Goal: Task Accomplishment & Management: Use online tool/utility

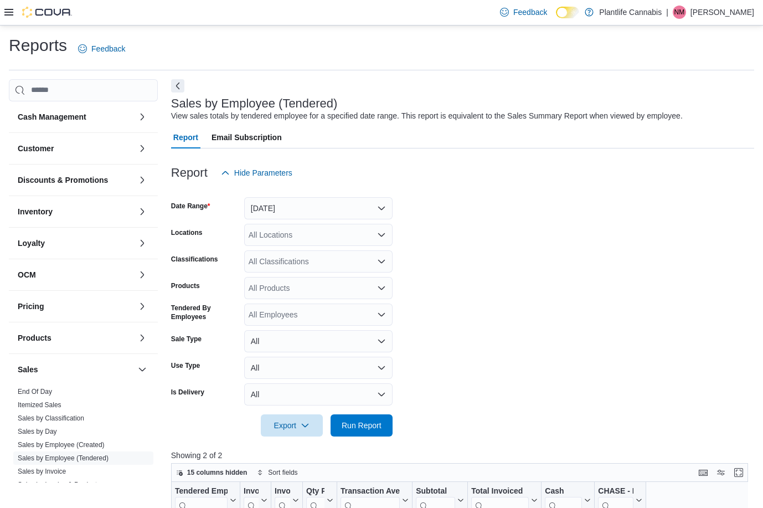
scroll to position [133, 0]
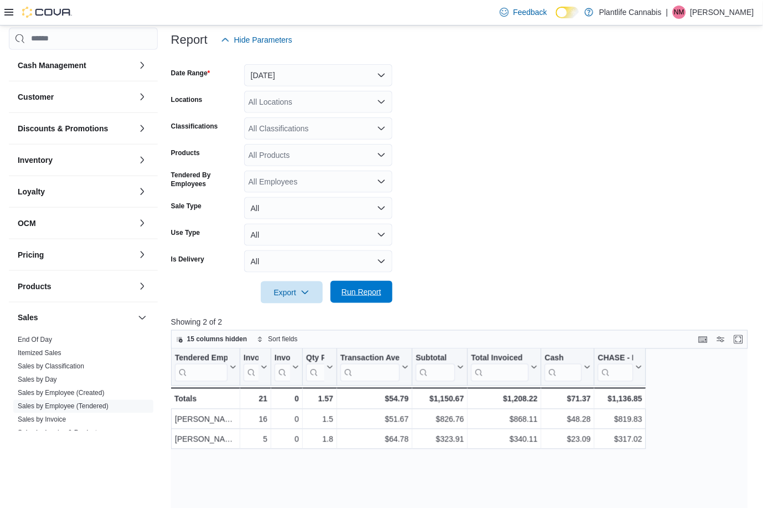
click at [380, 296] on span "Run Report" at bounding box center [362, 291] width 40 height 11
click at [284, 131] on div "All Classifications" at bounding box center [318, 128] width 148 height 22
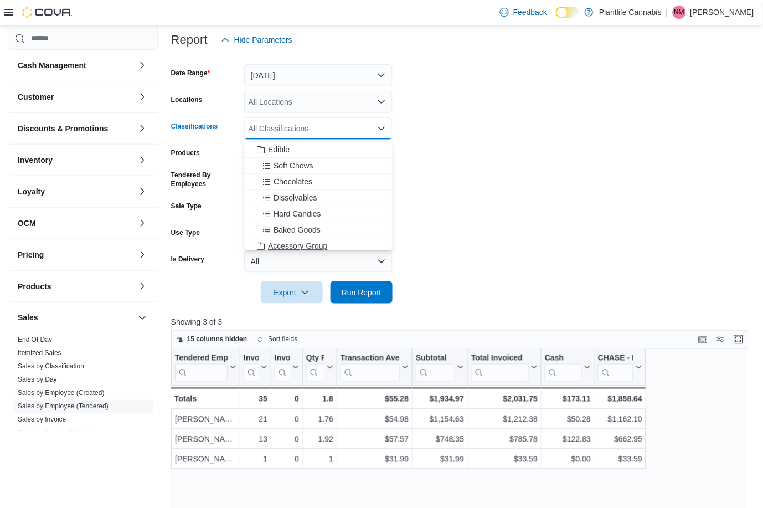
click at [311, 244] on span "Accessory Group" at bounding box center [297, 245] width 59 height 11
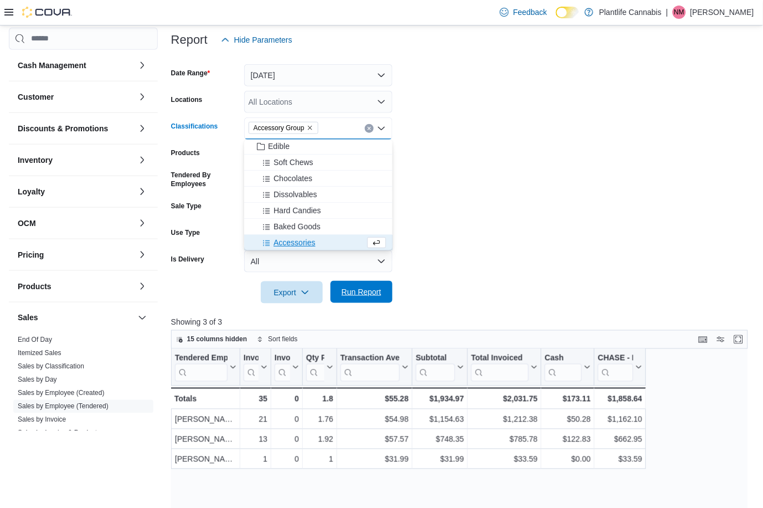
click at [377, 298] on span "Run Report" at bounding box center [361, 292] width 49 height 22
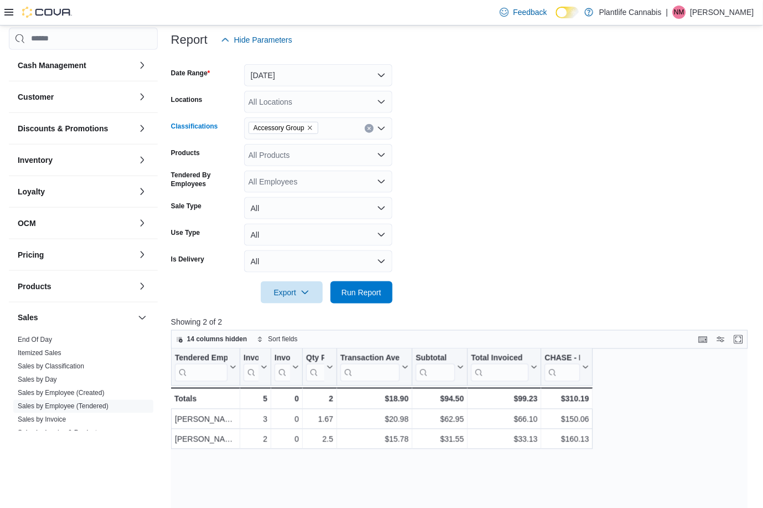
click at [368, 125] on button "Clear input" at bounding box center [369, 128] width 9 height 9
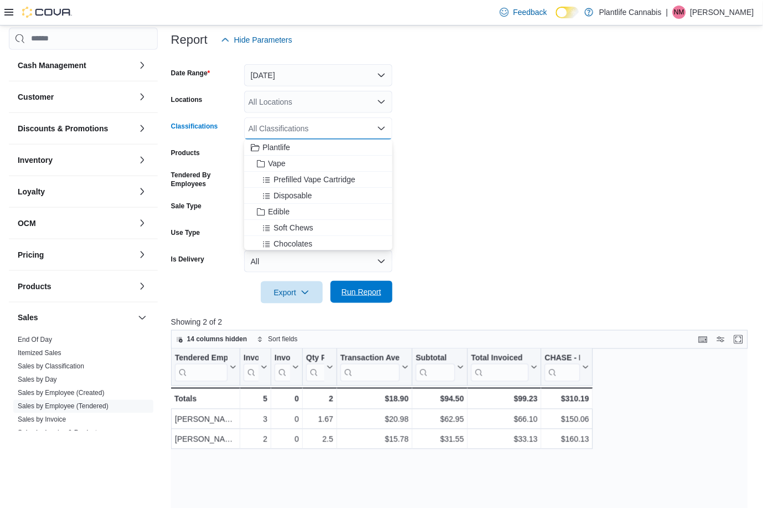
click at [378, 297] on span "Run Report" at bounding box center [361, 292] width 49 height 22
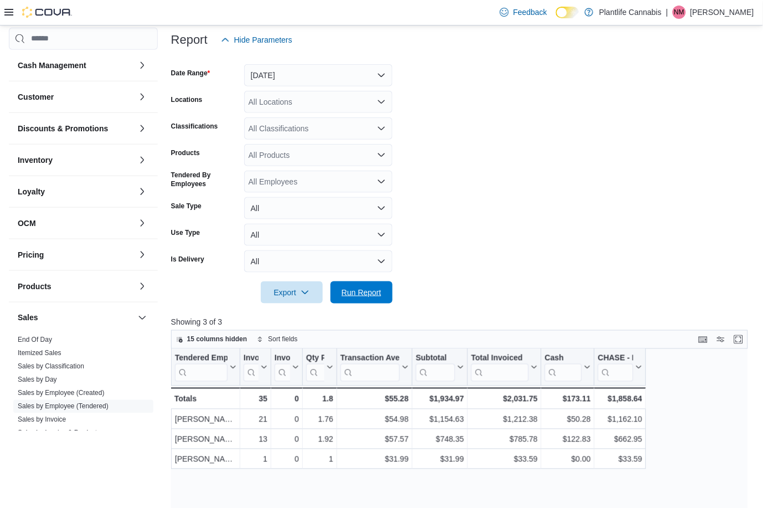
drag, startPoint x: 354, startPoint y: 296, endPoint x: 414, endPoint y: 250, distance: 75.1
click at [354, 296] on span "Run Report" at bounding box center [362, 292] width 40 height 11
click at [311, 133] on div "All Classifications" at bounding box center [318, 128] width 148 height 22
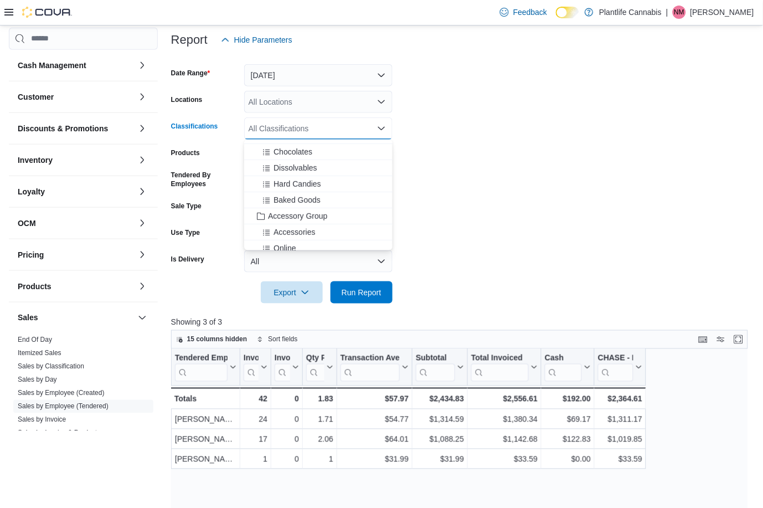
scroll to position [100, 0]
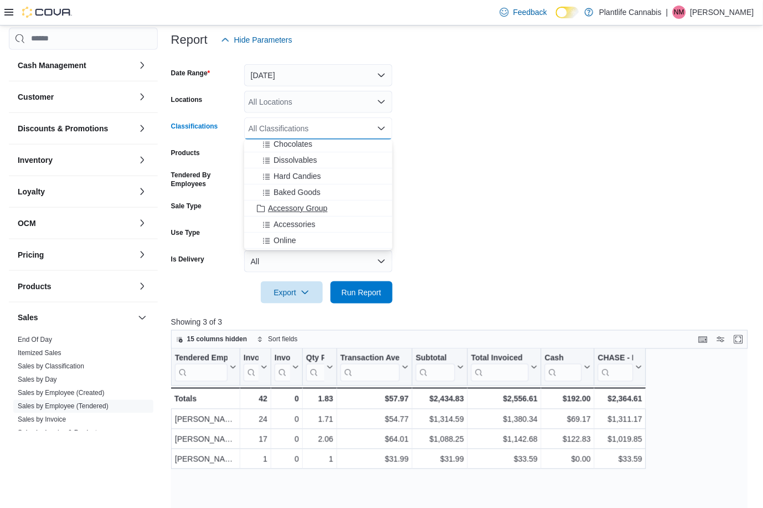
click at [321, 210] on span "Accessory Group" at bounding box center [297, 208] width 59 height 11
click at [360, 283] on span "Run Report" at bounding box center [361, 292] width 49 height 22
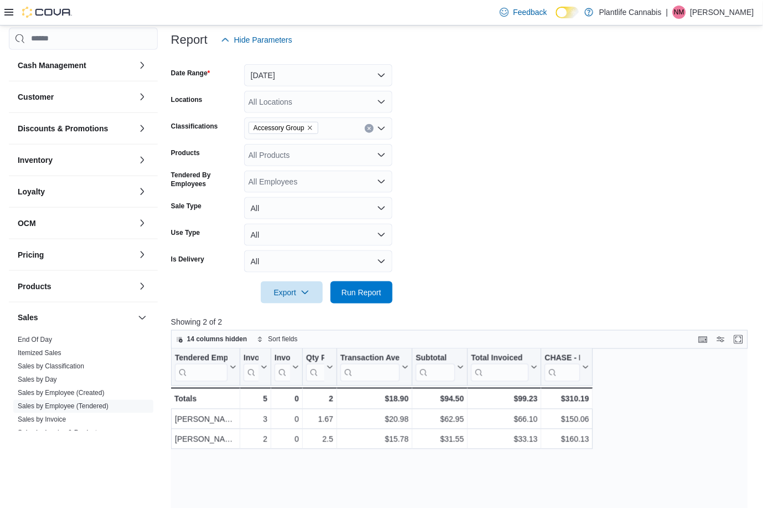
click at [367, 128] on icon "Clear input" at bounding box center [369, 128] width 4 height 4
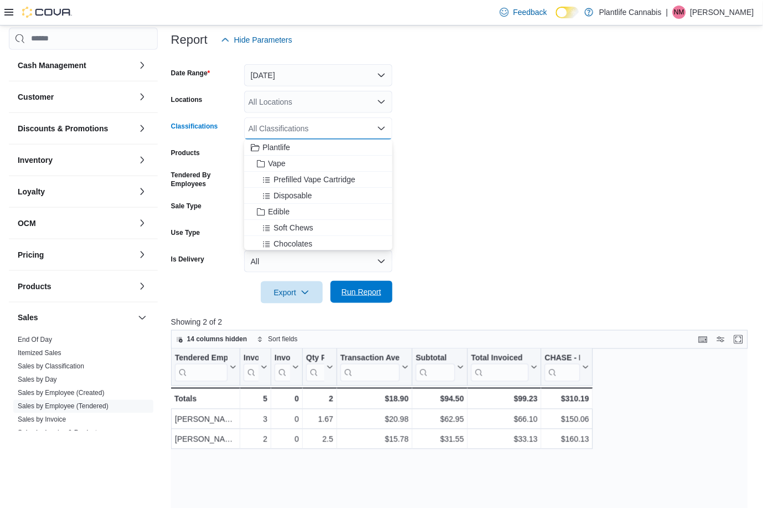
click at [368, 299] on span "Run Report" at bounding box center [361, 292] width 49 height 22
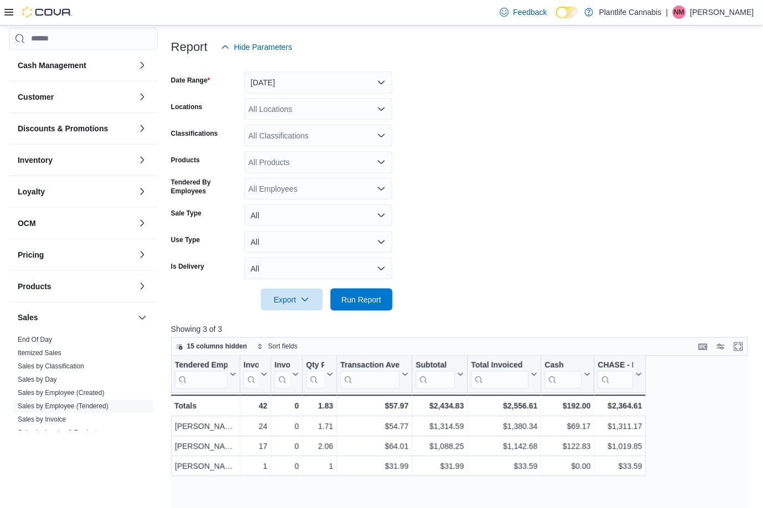
scroll to position [125, 0]
